Goal: Communication & Community: Connect with others

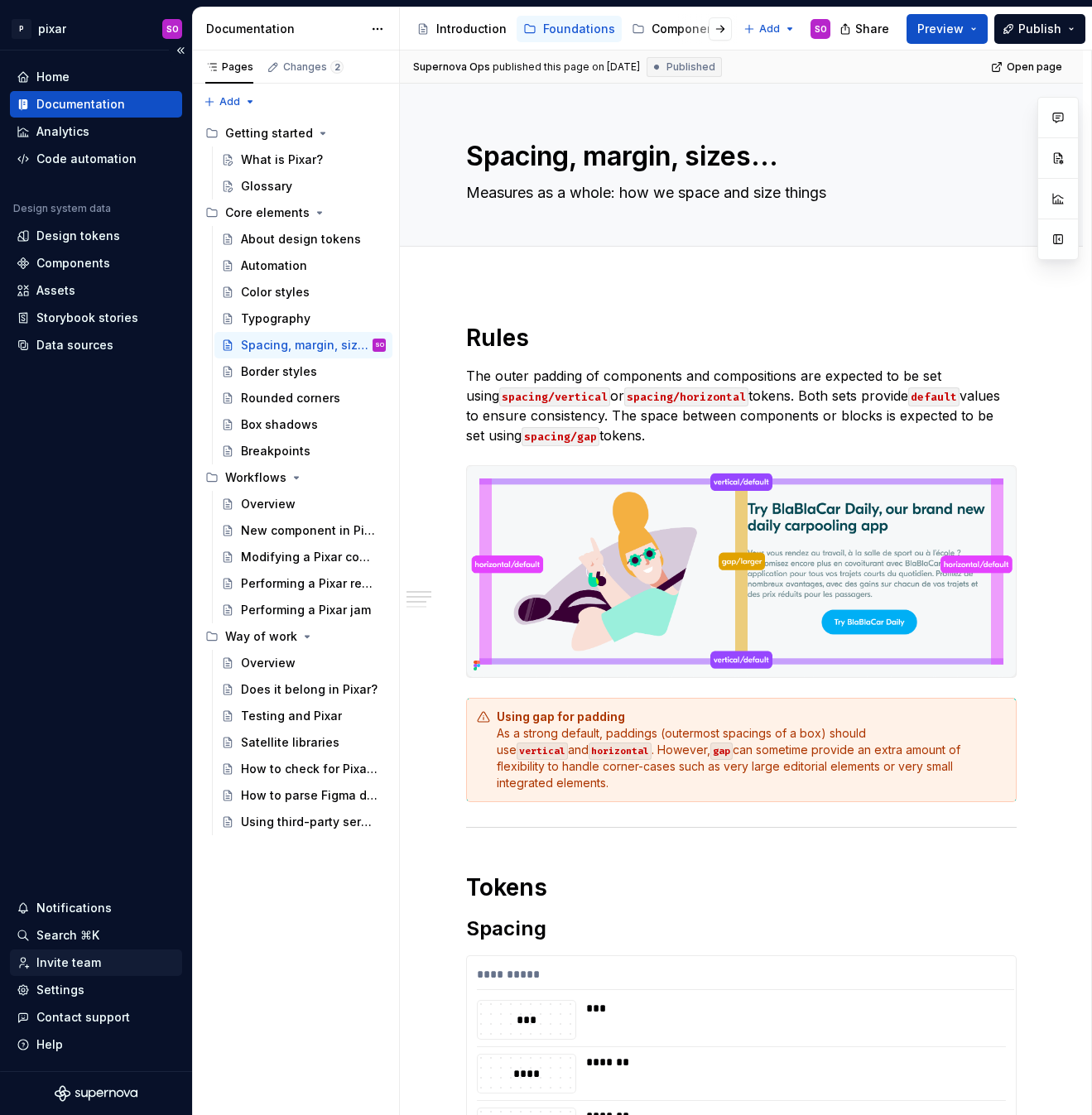
type textarea "*"
click at [78, 963] on div "Invite team" at bounding box center [68, 962] width 65 height 17
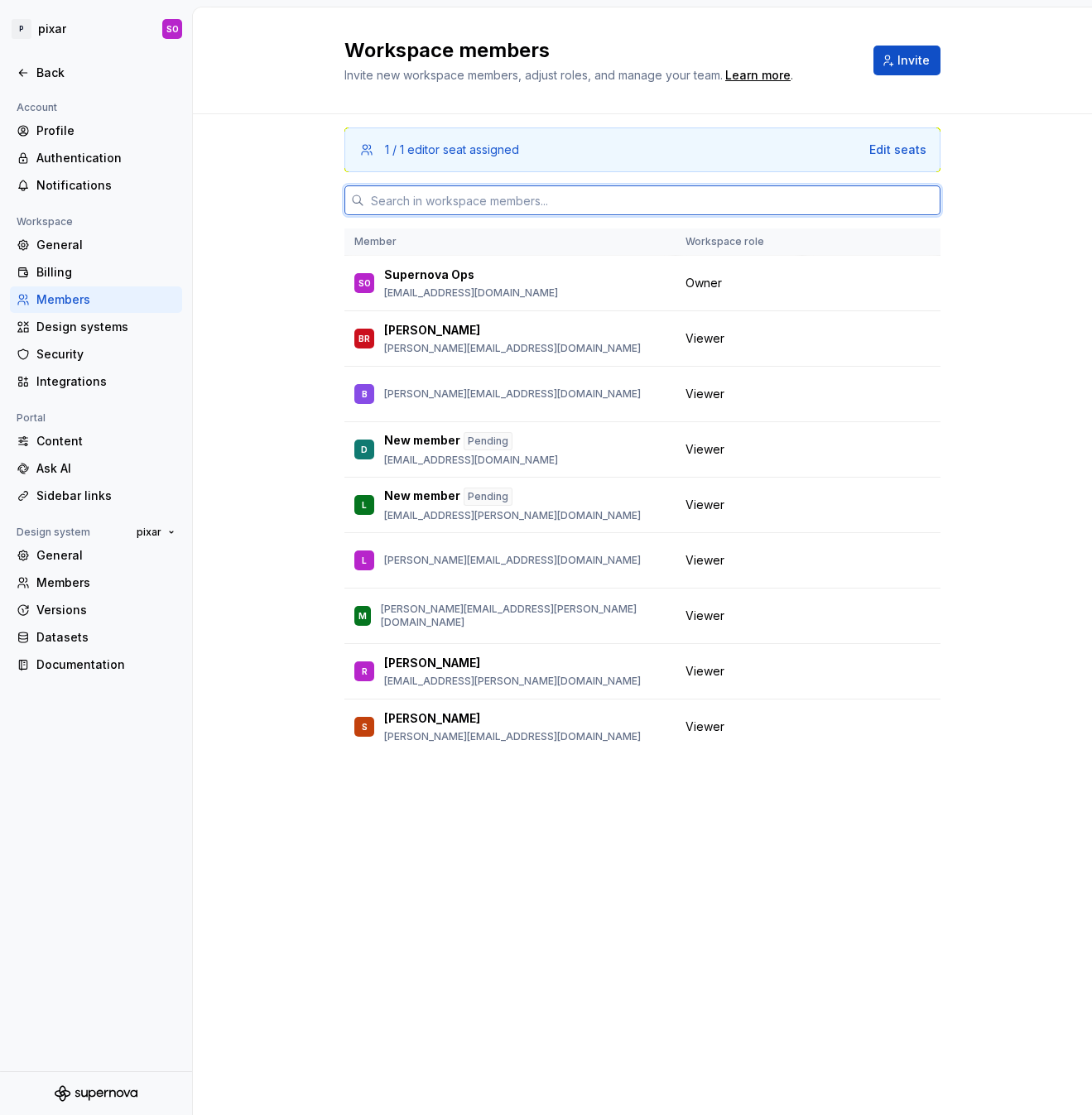
click at [553, 197] on input "text" at bounding box center [652, 201] width 576 height 29
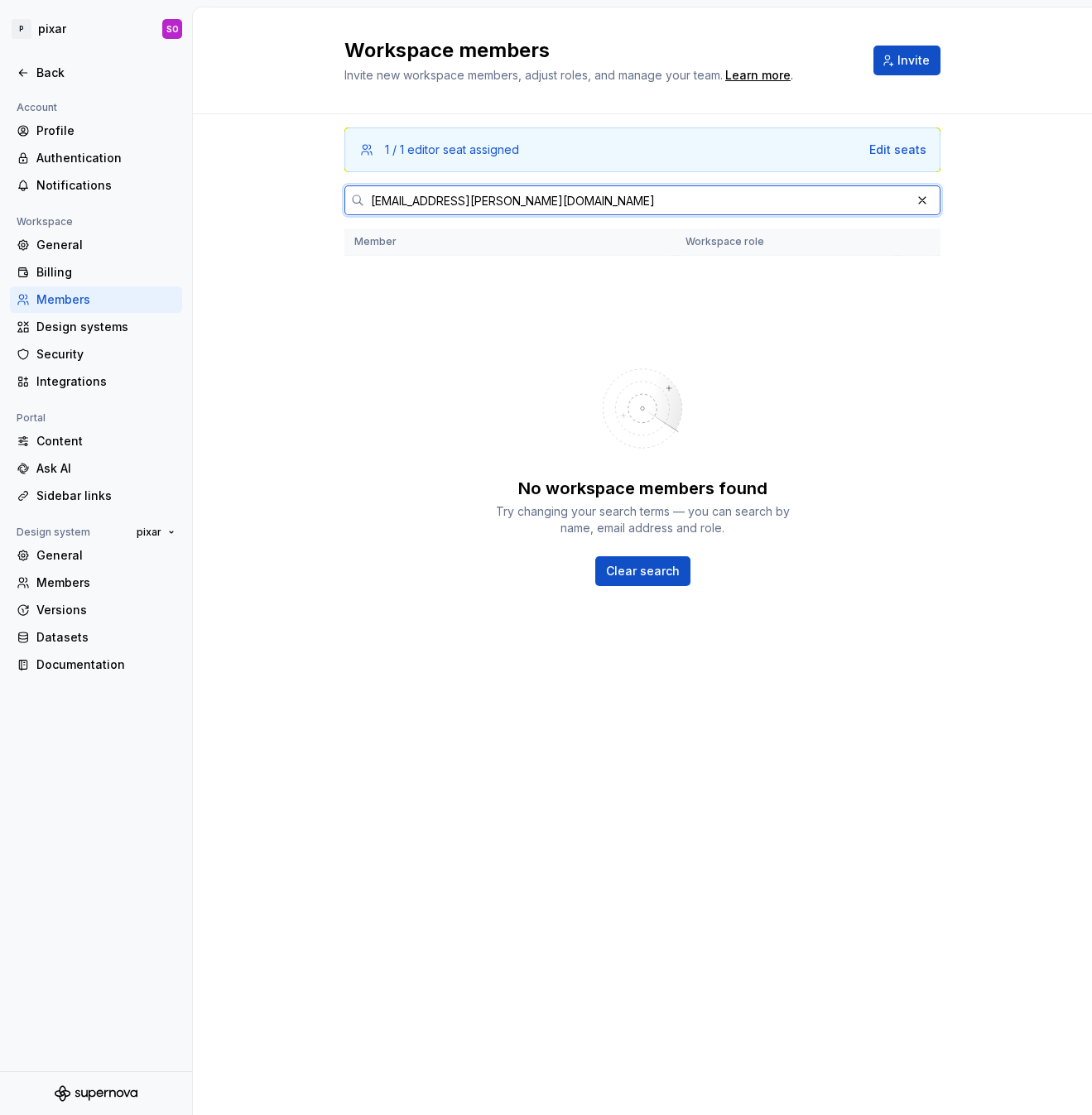
click at [399, 199] on input "[EMAIL_ADDRESS][PERSON_NAME][DOMAIN_NAME]" at bounding box center [637, 201] width 546 height 29
type input "[PERSON_NAME][EMAIL_ADDRESS][DOMAIN_NAME]"
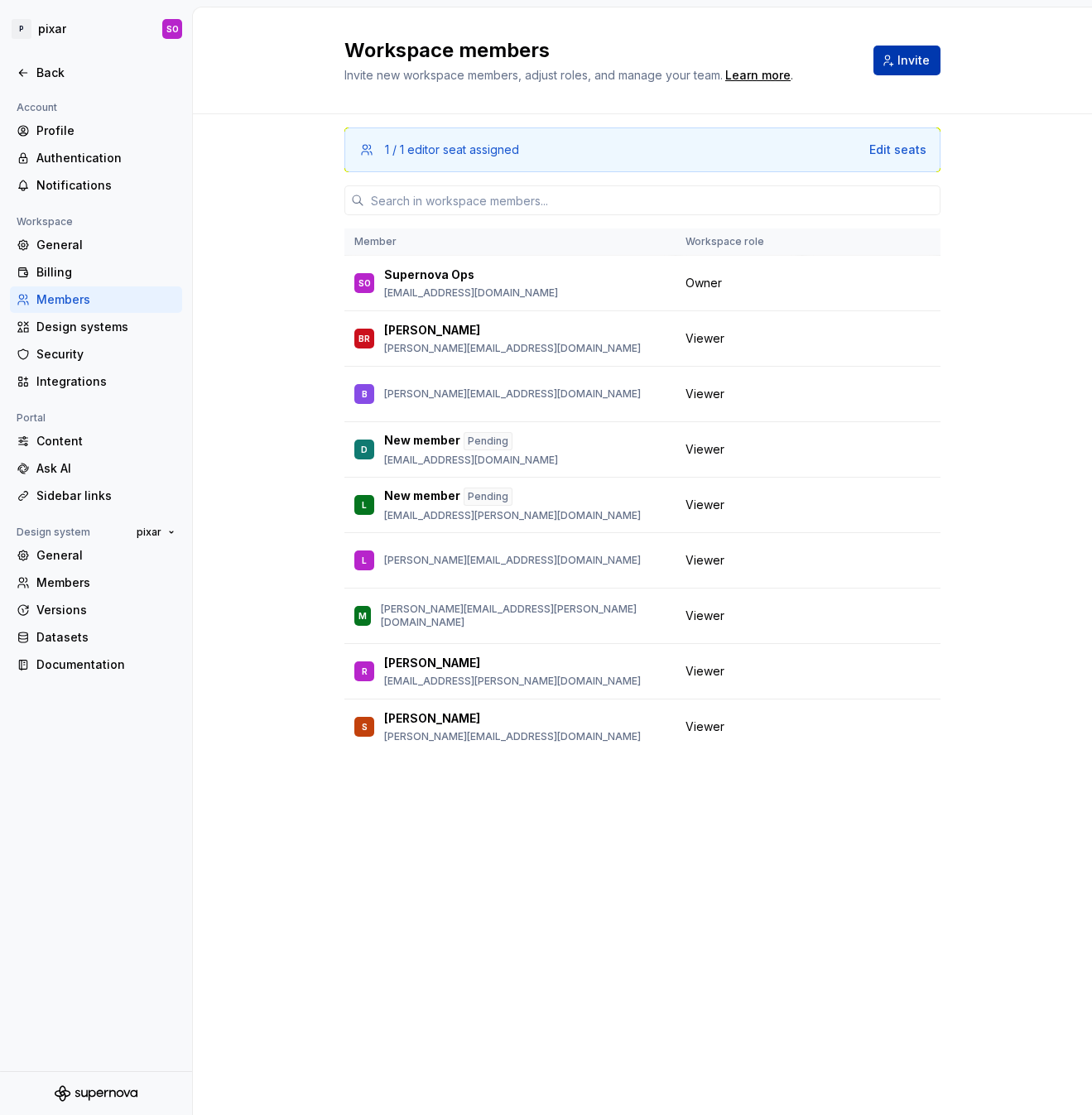
click at [899, 61] on span "Invite" at bounding box center [913, 60] width 32 height 17
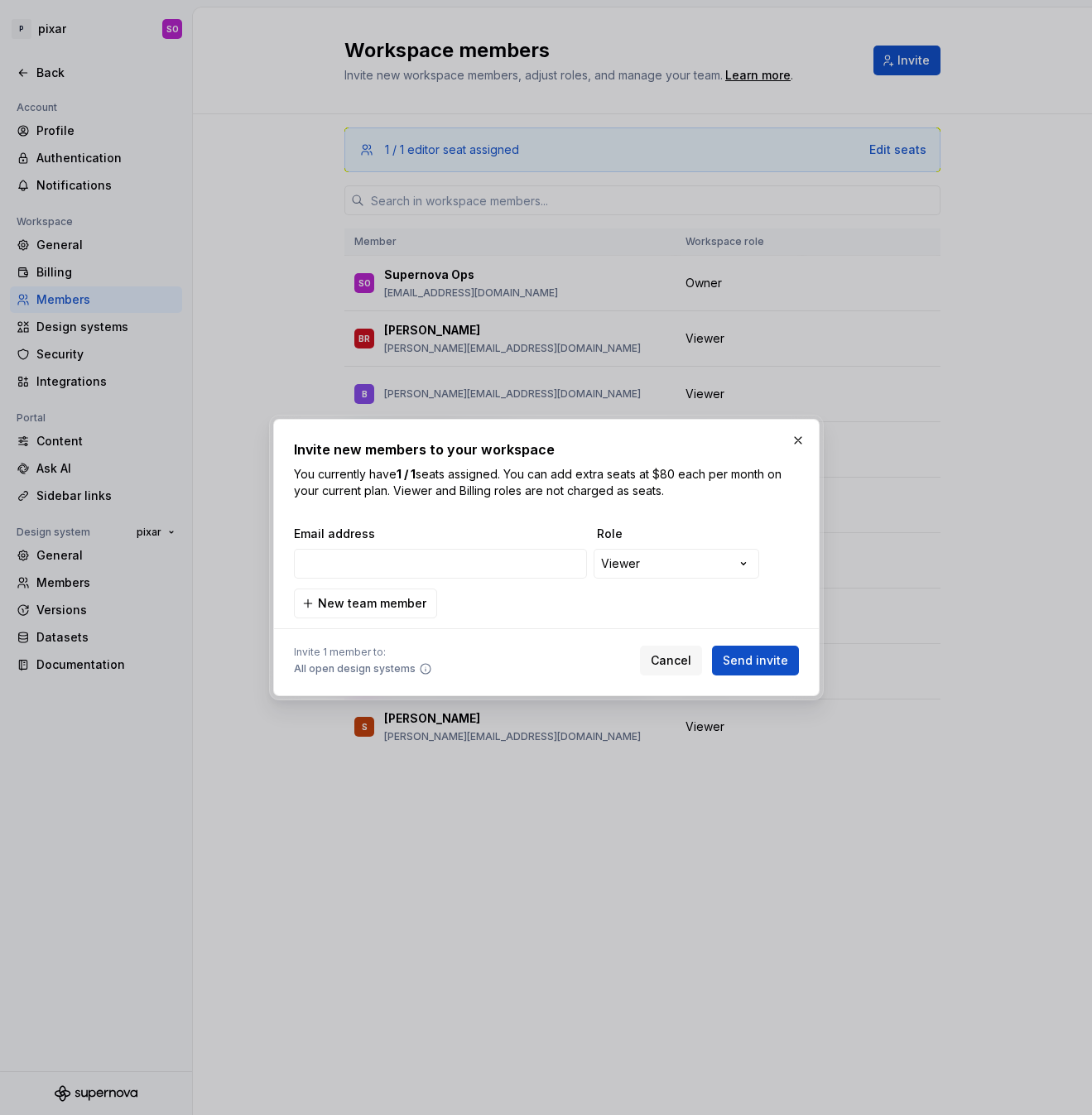
type input "[PERSON_NAME][EMAIL_ADDRESS][DOMAIN_NAME]"
click at [762, 662] on span "Send invite" at bounding box center [755, 660] width 66 height 17
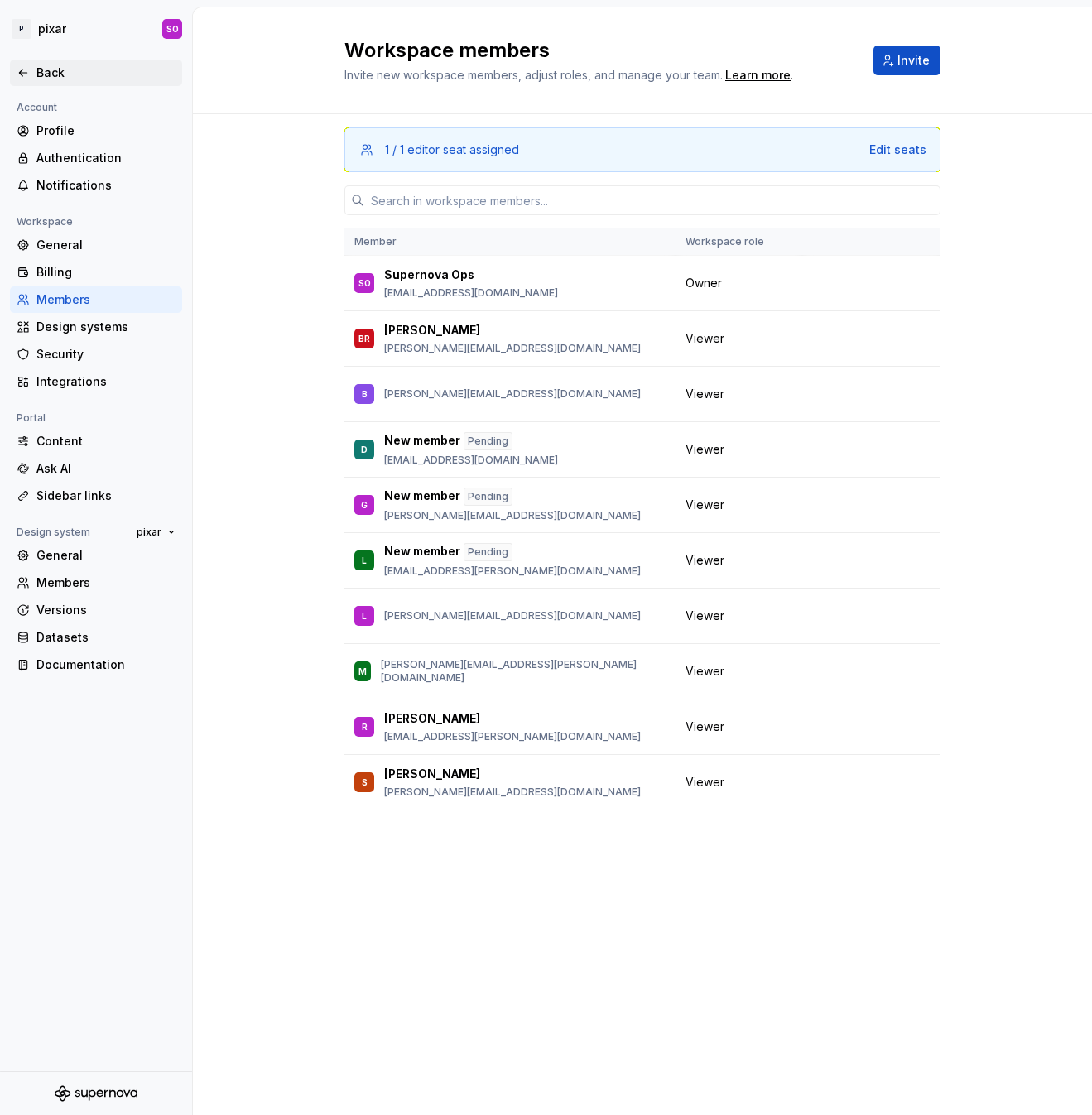
click at [53, 67] on div "Back" at bounding box center [106, 72] width 139 height 17
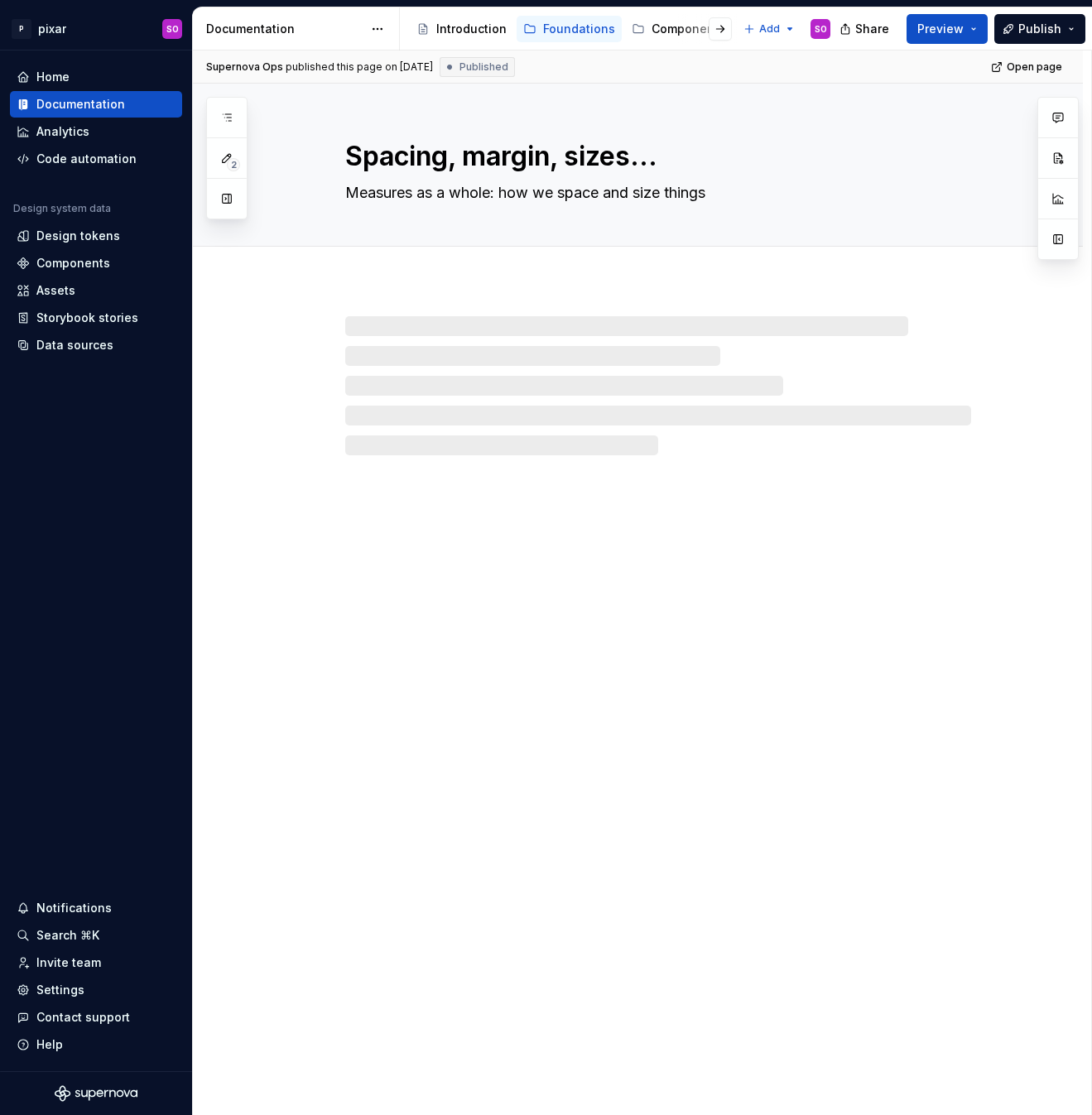
type textarea "*"
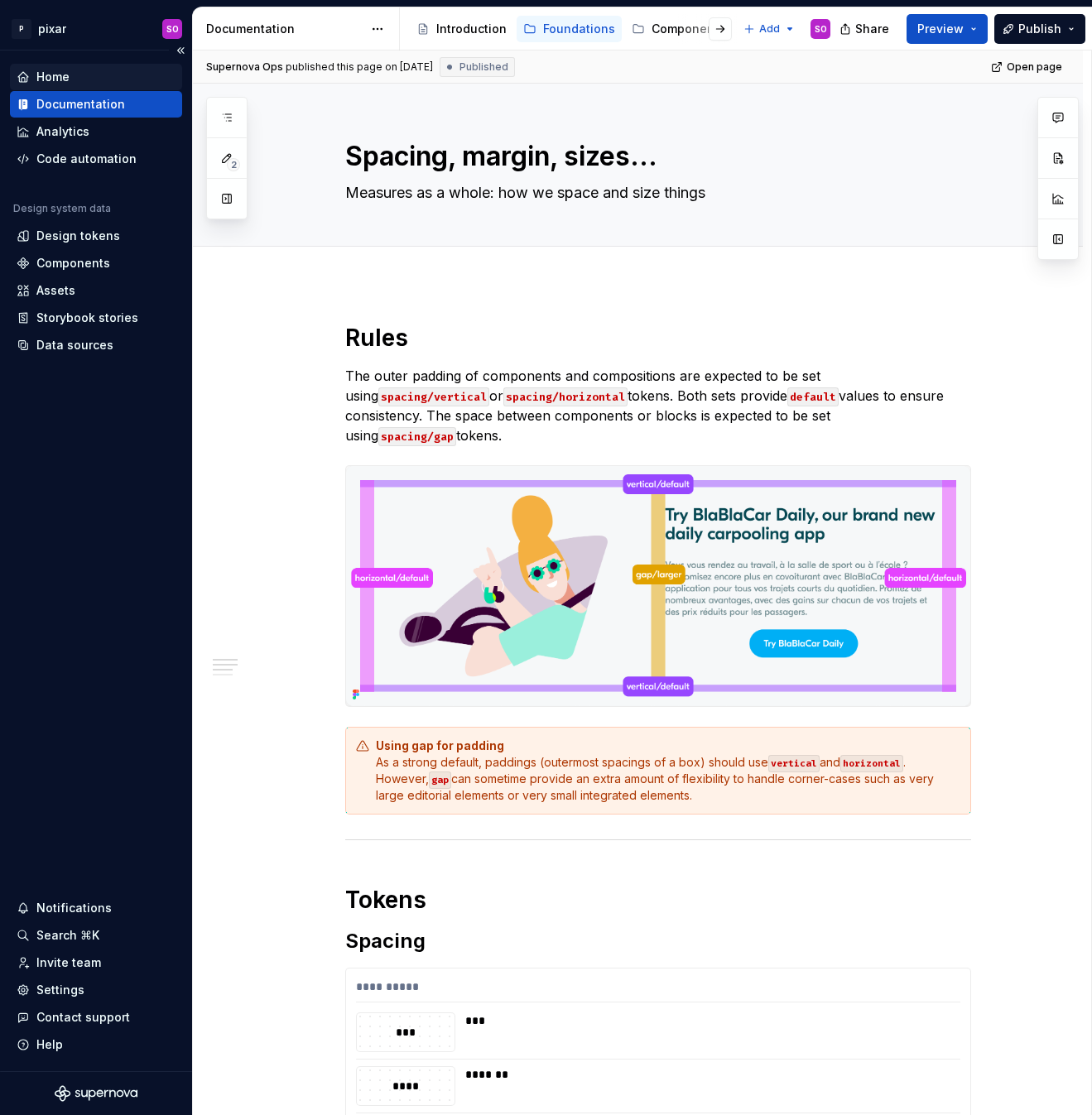
click at [53, 80] on div "Home" at bounding box center [53, 76] width 33 height 17
